Goal: Transaction & Acquisition: Purchase product/service

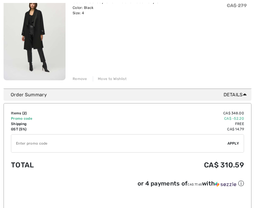
scroll to position [201, 0]
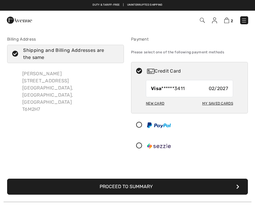
click at [216, 23] on img at bounding box center [214, 20] width 5 height 6
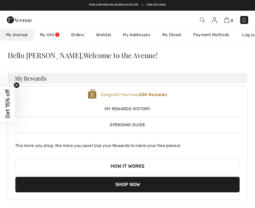
click at [54, 37] on link "My Info" at bounding box center [49, 34] width 31 height 11
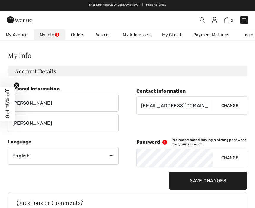
click at [13, 36] on span "My Avenue" at bounding box center [17, 35] width 22 height 6
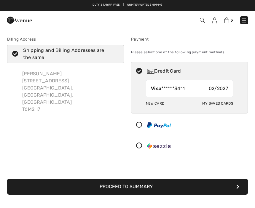
click at [246, 20] on img at bounding box center [244, 20] width 6 height 6
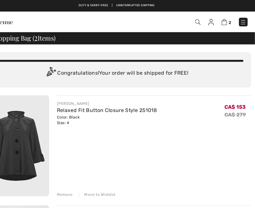
click at [241, 23] on img at bounding box center [244, 20] width 6 height 6
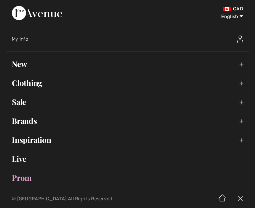
click at [242, 37] on img at bounding box center [240, 39] width 6 height 7
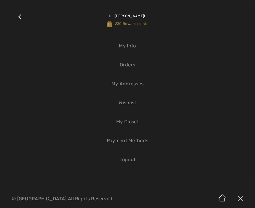
click at [145, 86] on link "My Addresses" at bounding box center [127, 83] width 230 height 13
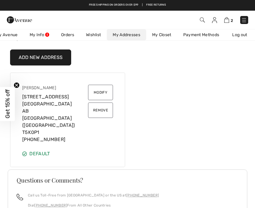
scroll to position [18, 0]
click at [227, 20] on img at bounding box center [226, 20] width 5 height 6
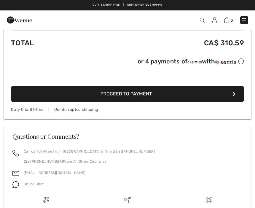
scroll to position [323, 0]
click at [182, 97] on button "Proceed to Payment" at bounding box center [127, 94] width 233 height 16
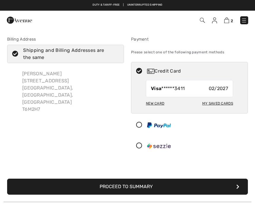
click at [67, 81] on div "[PERSON_NAME] [STREET_ADDRESS]" at bounding box center [70, 91] width 106 height 52
click at [78, 81] on div "Cathryn Palmer 107 Country Club Pl NW Edmonton, AB, CA T6M2H7" at bounding box center [70, 91] width 106 height 52
click at [228, 182] on button "Proceed to Summary" at bounding box center [127, 187] width 240 height 16
click at [243, 186] on button "Proceed to Summary" at bounding box center [127, 187] width 240 height 16
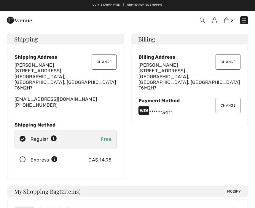
click at [104, 60] on button "Change" at bounding box center [104, 61] width 25 height 15
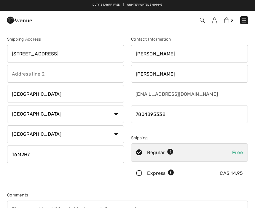
click at [78, 54] on input "[STREET_ADDRESS]" at bounding box center [65, 54] width 117 height 18
type input "1"
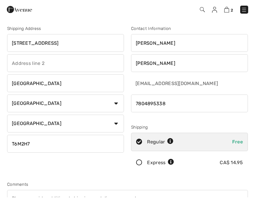
type input "11969 Jasper Ave"
click at [21, 67] on input "text" at bounding box center [65, 74] width 117 height 18
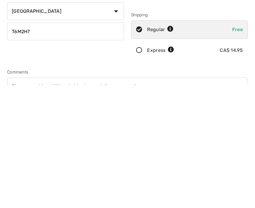
scroll to position [4, 0]
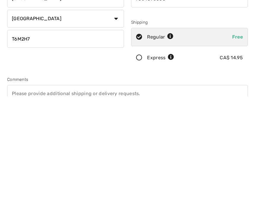
type input "#2202"
click at [31, 142] on input "T6M2H7" at bounding box center [65, 151] width 117 height 18
type input "T"
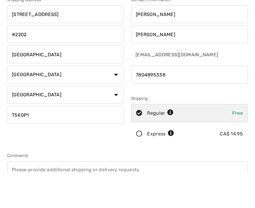
type input "T5K0P1"
click at [177, 102] on input "phone" at bounding box center [189, 111] width 117 height 18
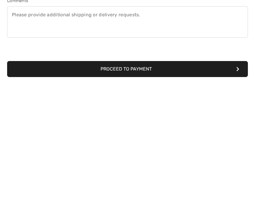
type input "780945381"
click at [229, 186] on button "Proceed to Payment" at bounding box center [127, 194] width 240 height 16
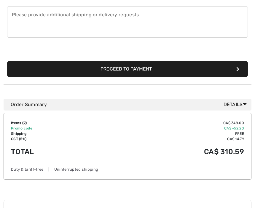
click at [239, 70] on button "Proceed to Payment" at bounding box center [127, 69] width 240 height 16
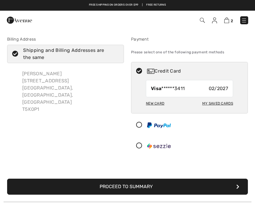
click at [236, 189] on button "Proceed to Summary" at bounding box center [127, 187] width 240 height 16
click at [239, 186] on button "Proceed to Summary" at bounding box center [127, 187] width 240 height 16
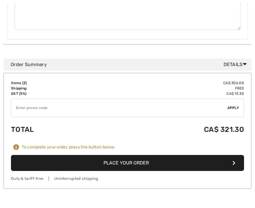
scroll to position [317, 0]
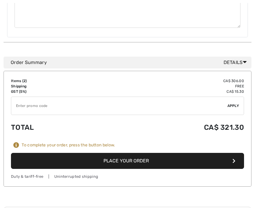
click at [236, 155] on button "Place Your Order" at bounding box center [127, 161] width 233 height 16
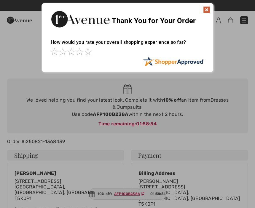
click at [210, 11] on img at bounding box center [206, 9] width 7 height 7
